Goal: Task Accomplishment & Management: Use online tool/utility

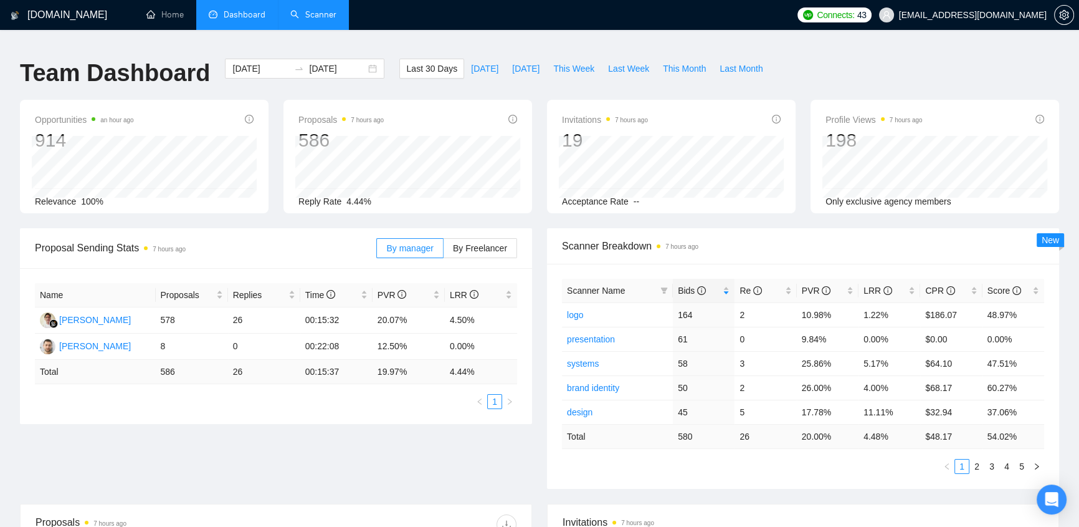
click at [322, 16] on link "Scanner" at bounding box center [313, 14] width 46 height 11
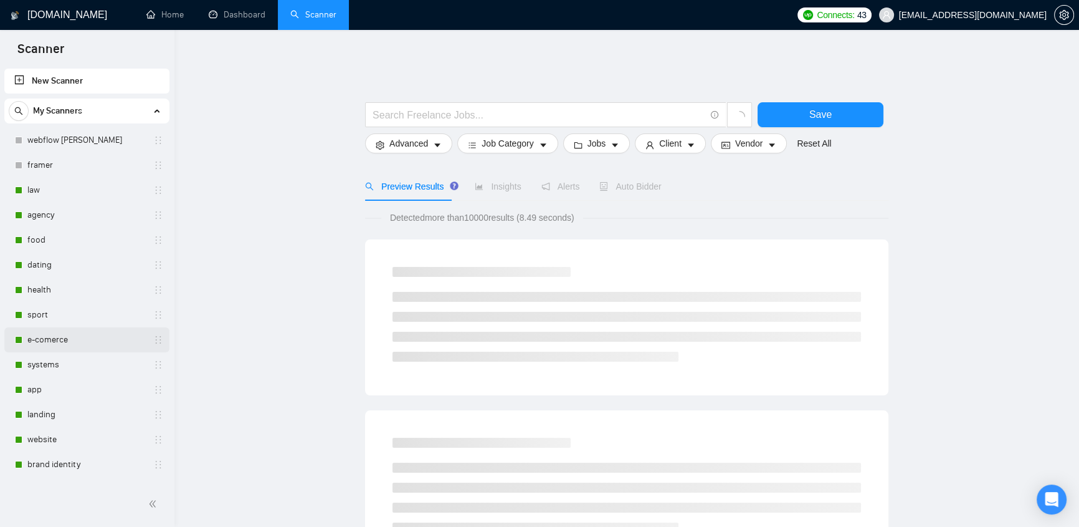
click at [51, 333] on link "e-comerce" at bounding box center [86, 339] width 118 height 25
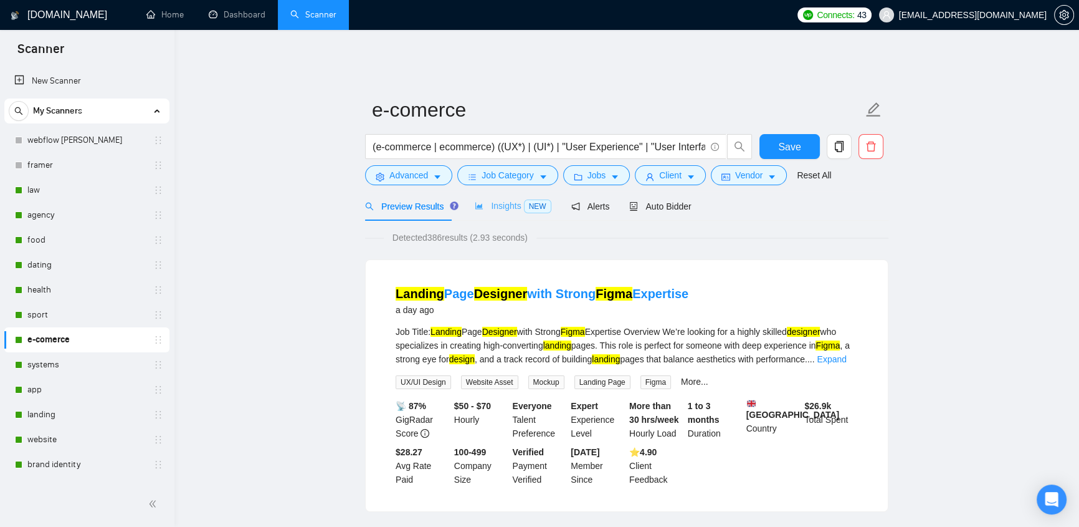
click at [490, 206] on div "Insights NEW" at bounding box center [513, 205] width 76 height 29
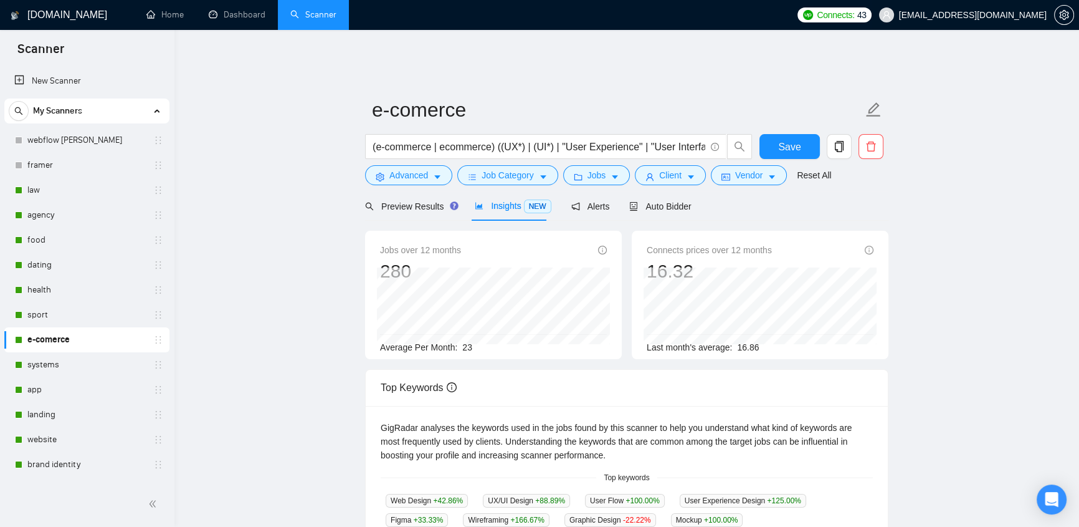
click at [1010, 23] on span "[EMAIL_ADDRESS][DOMAIN_NAME]" at bounding box center [963, 15] width 183 height 40
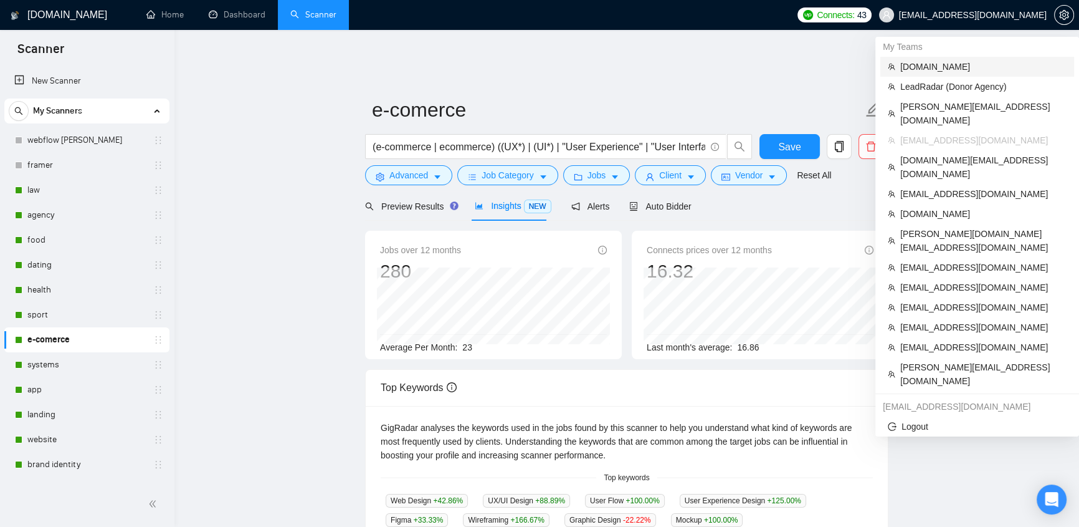
click at [924, 68] on span "[DOMAIN_NAME]" at bounding box center [983, 67] width 166 height 14
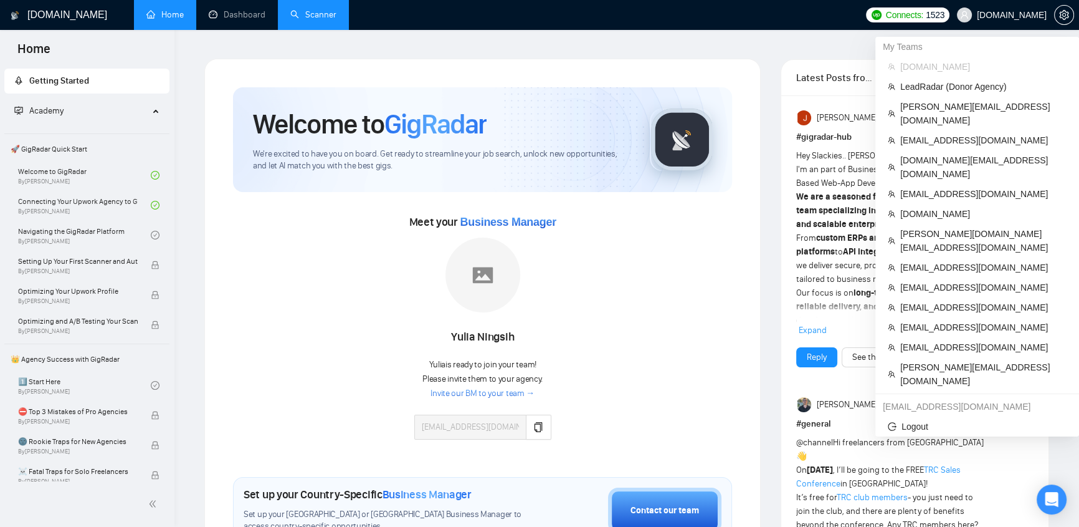
click at [1004, 15] on span "[DOMAIN_NAME]" at bounding box center [1012, 15] width 70 height 0
click at [941, 133] on span "[EMAIL_ADDRESS][DOMAIN_NAME]" at bounding box center [983, 140] width 166 height 14
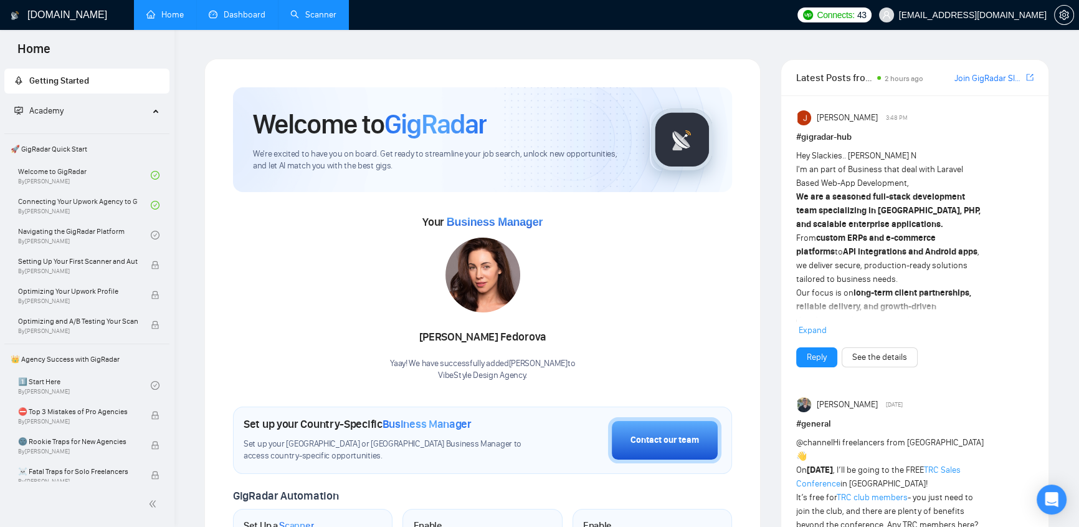
click at [227, 9] on link "Dashboard" at bounding box center [237, 14] width 57 height 11
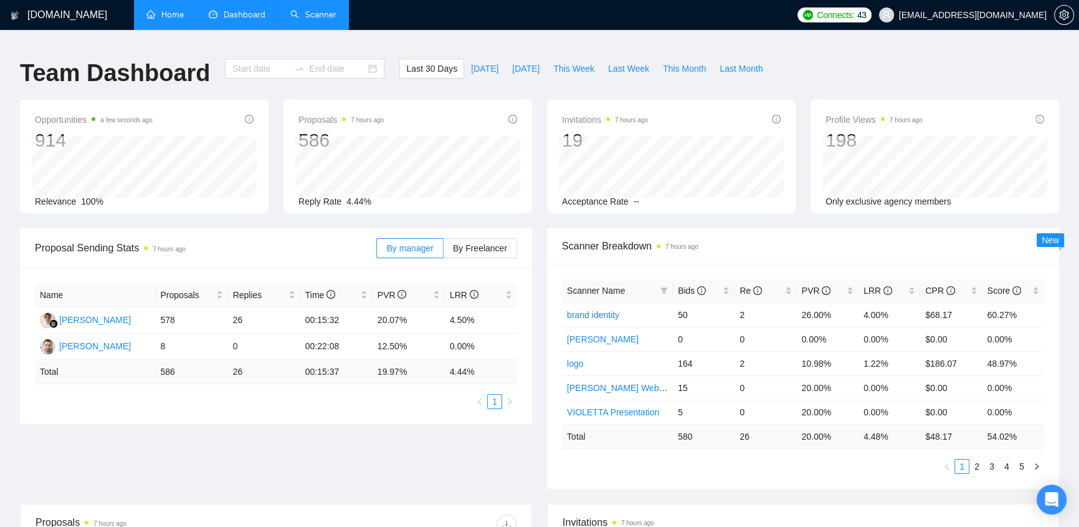
type input "[DATE]"
drag, startPoint x: 891, startPoint y: 328, endPoint x: 863, endPoint y: 325, distance: 28.3
click at [863, 327] on td "6.98%" at bounding box center [890, 339] width 62 height 24
drag, startPoint x: 897, startPoint y: 302, endPoint x: 862, endPoint y: 301, distance: 34.9
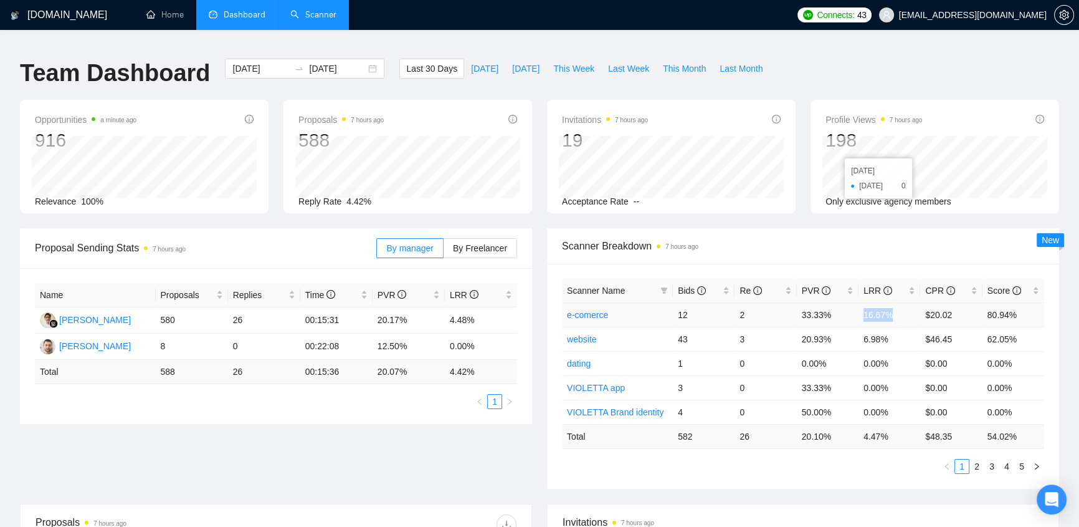
click at [862, 302] on td "16.67%" at bounding box center [890, 314] width 62 height 24
click at [866, 302] on td "16.67%" at bounding box center [890, 314] width 62 height 24
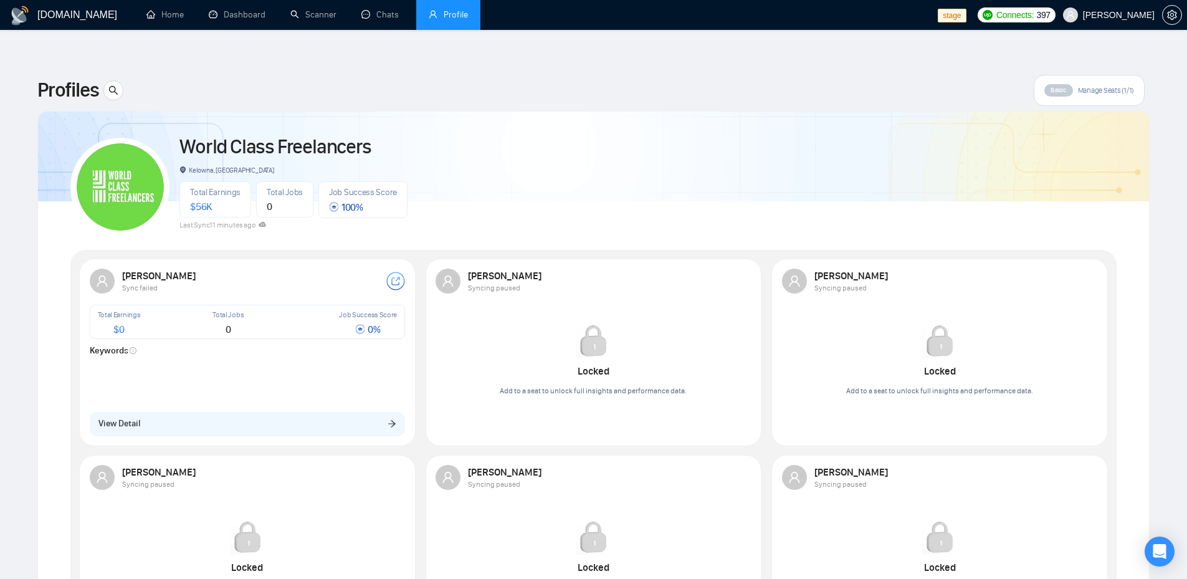
scroll to position [291, 0]
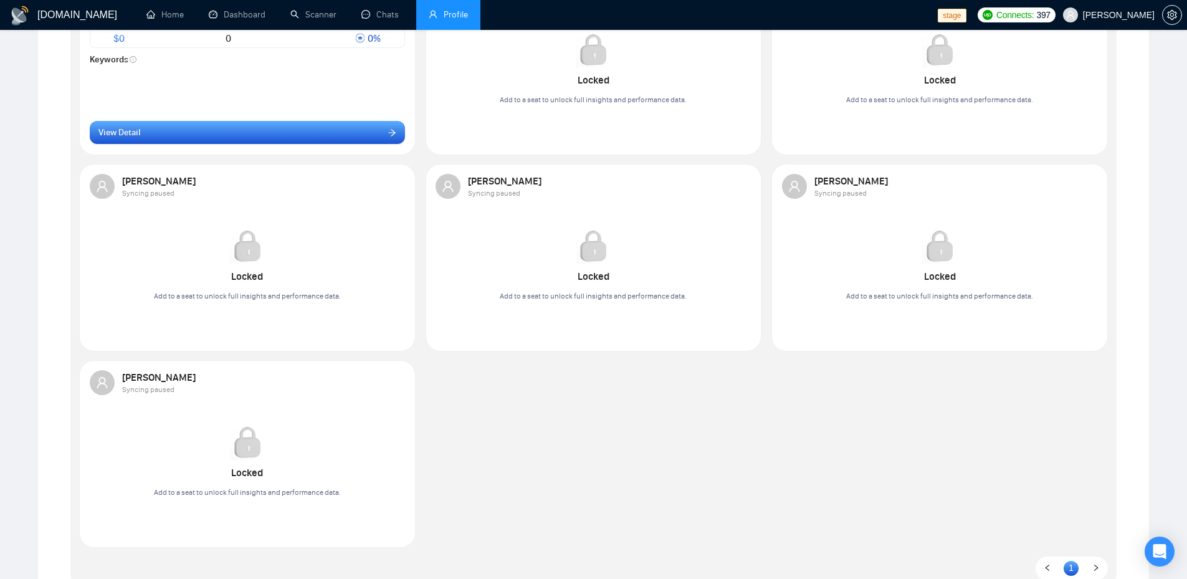
click at [231, 121] on button "View Detail" at bounding box center [248, 133] width 316 height 24
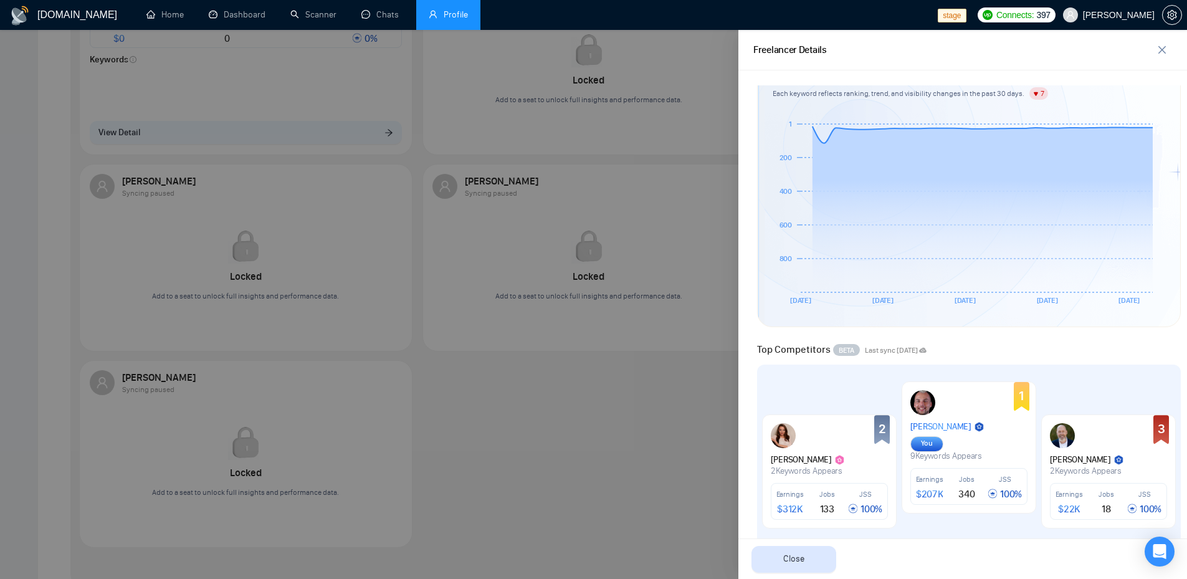
scroll to position [436, 0]
